Goal: Transaction & Acquisition: Book appointment/travel/reservation

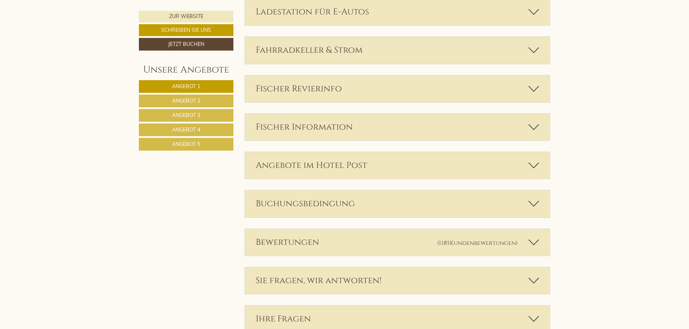
scroll to position [2095, 0]
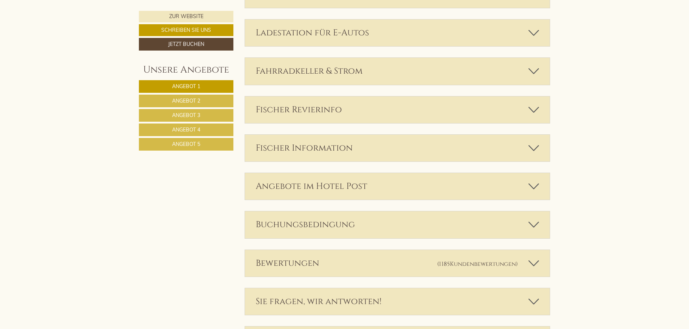
click at [196, 85] on span "Angebot 1" at bounding box center [186, 86] width 28 height 6
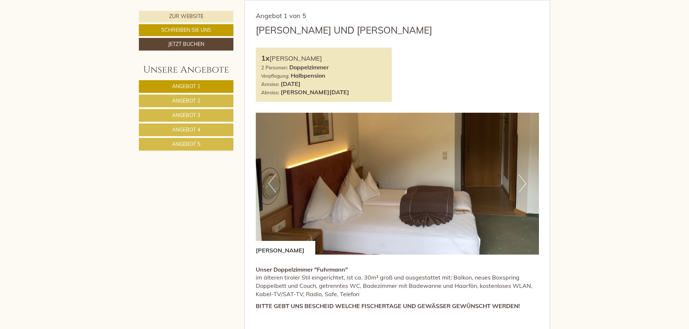
click at [193, 100] on span "Angebot 2" at bounding box center [186, 100] width 28 height 6
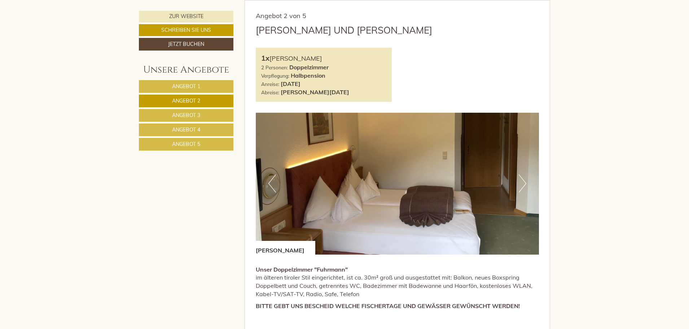
click at [192, 114] on span "Angebot 3" at bounding box center [186, 115] width 28 height 6
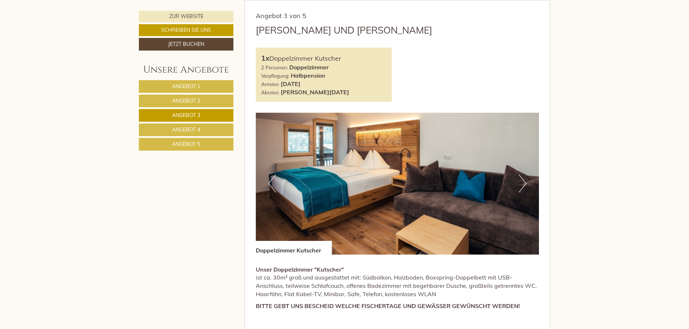
click at [191, 126] on link "Angebot 4" at bounding box center [186, 129] width 95 height 13
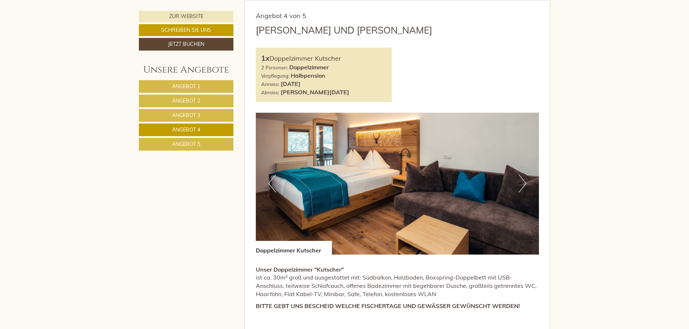
click at [193, 146] on span "Angebot 5" at bounding box center [186, 144] width 28 height 6
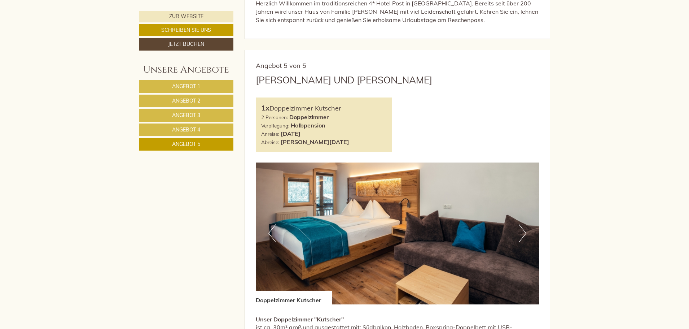
scroll to position [397, 0]
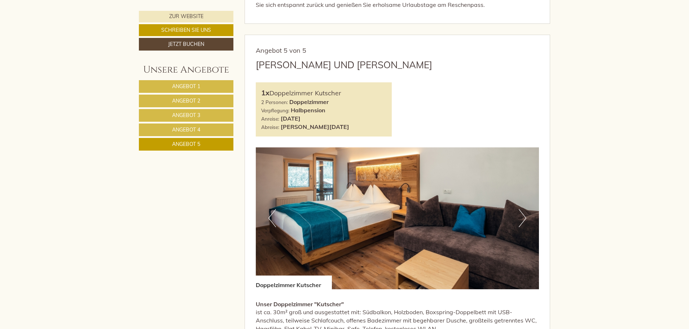
click at [223, 132] on link "Angebot 4" at bounding box center [186, 129] width 95 height 13
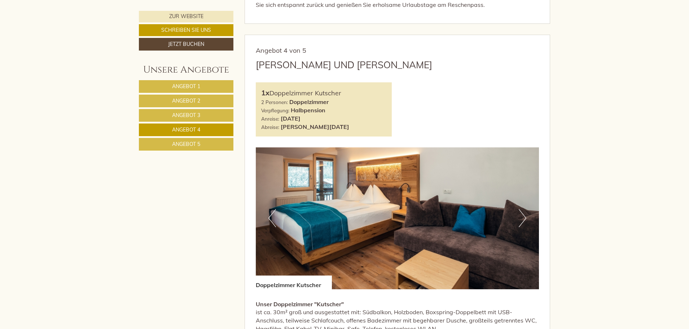
scroll to position [432, 0]
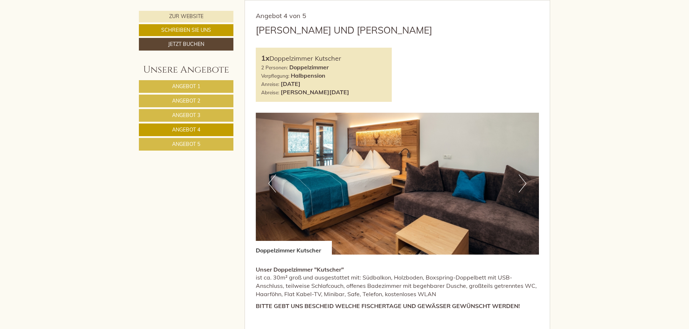
click at [215, 117] on link "Angebot 3" at bounding box center [186, 115] width 95 height 13
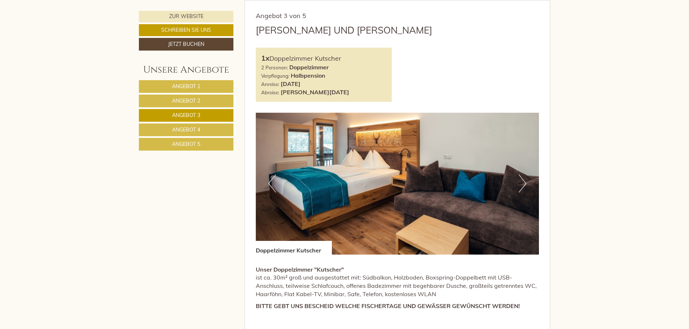
click at [210, 100] on link "Angebot 2" at bounding box center [186, 101] width 95 height 13
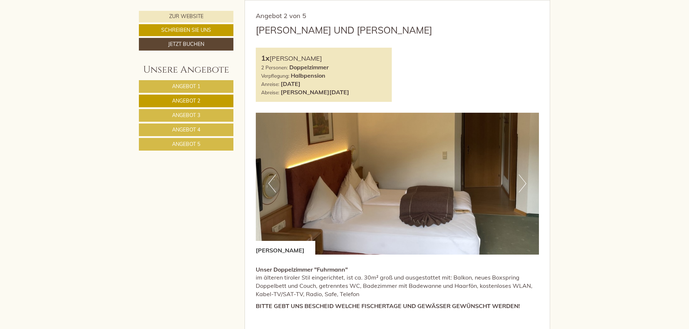
click at [212, 88] on link "Angebot 1" at bounding box center [186, 86] width 95 height 13
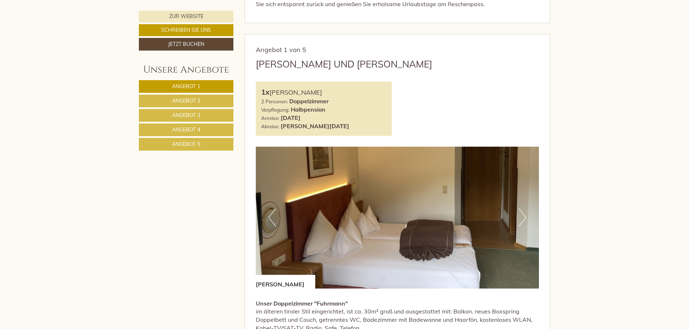
scroll to position [612, 0]
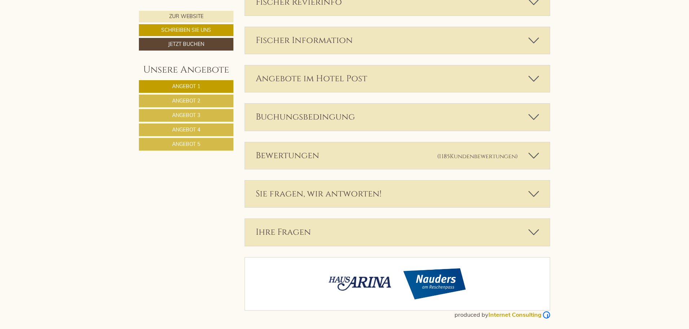
scroll to position [2203, 0]
click at [183, 145] on span "Angebot 5" at bounding box center [186, 144] width 28 height 6
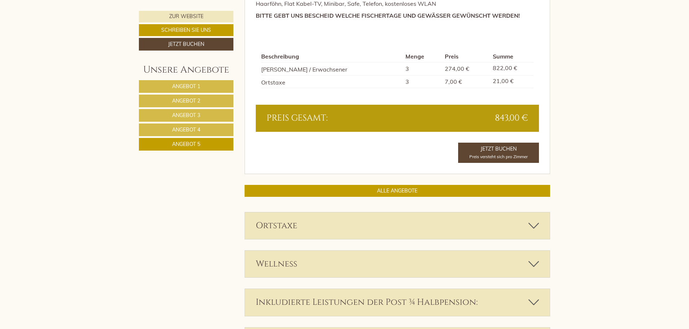
scroll to position [720, 0]
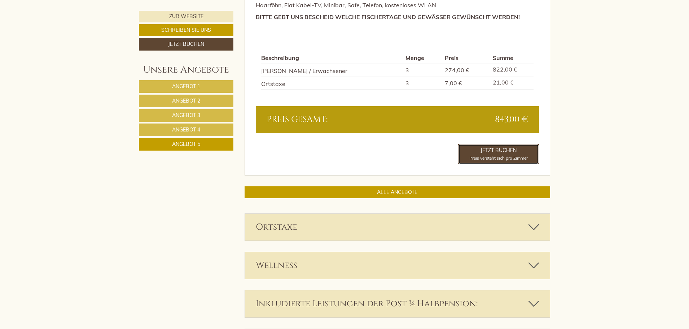
click at [503, 153] on link "Jetzt buchen Preis versteht sich pro Zimmer" at bounding box center [498, 154] width 81 height 20
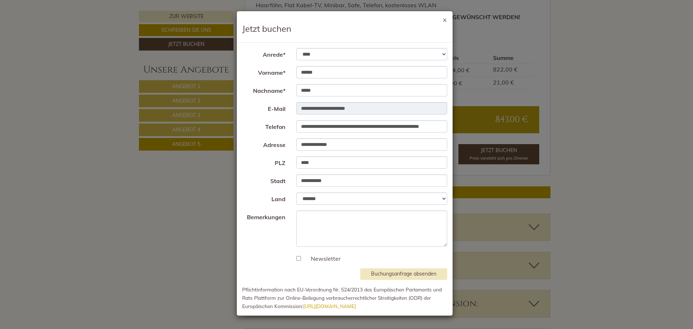
click at [447, 21] on button "×" at bounding box center [445, 20] width 5 height 8
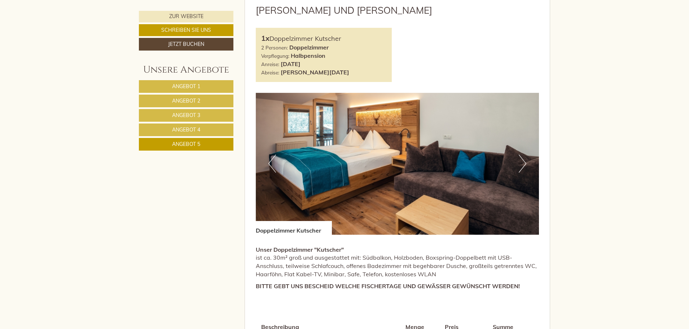
scroll to position [360, 0]
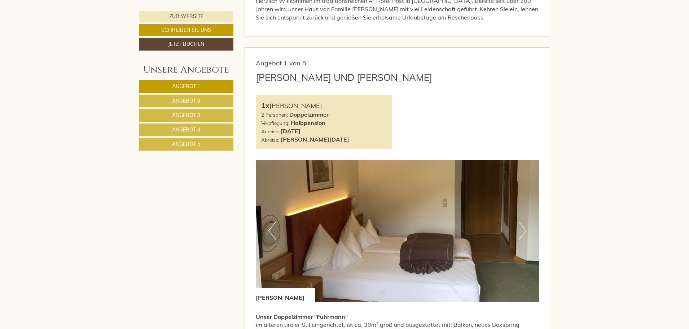
scroll to position [397, 0]
